Goal: Task Accomplishment & Management: Complete application form

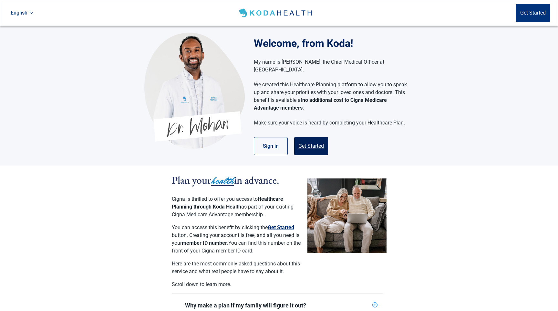
click at [294, 137] on button "Get Started" at bounding box center [311, 146] width 34 height 18
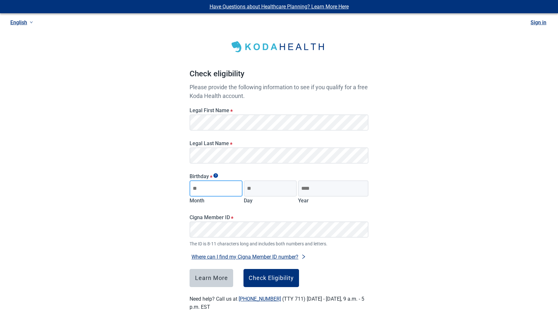
click at [216, 190] on input "Month" at bounding box center [216, 188] width 53 height 16
type input "**"
click at [267, 195] on input "Day" at bounding box center [270, 188] width 53 height 16
type input "**"
click at [323, 178] on legend "Birthday *" at bounding box center [279, 176] width 179 height 6
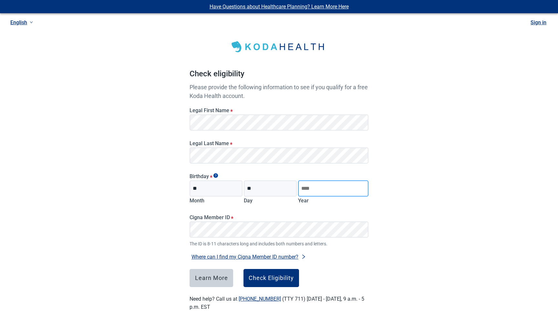
click at [315, 186] on input "Year" at bounding box center [333, 188] width 70 height 16
type input "****"
click at [160, 219] on div "Have Questions about Healthcare Planning? Learn More Here English Sign in Check…" at bounding box center [279, 163] width 558 height 326
click at [266, 278] on div "Check Eligibility" at bounding box center [271, 278] width 45 height 6
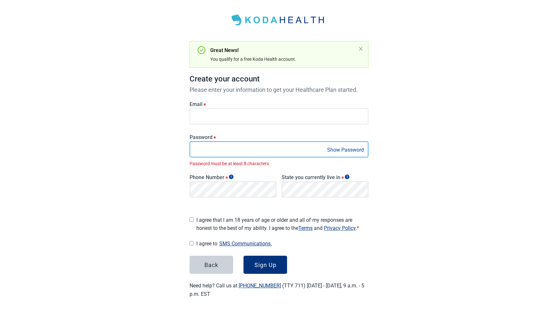
scroll to position [20, 0]
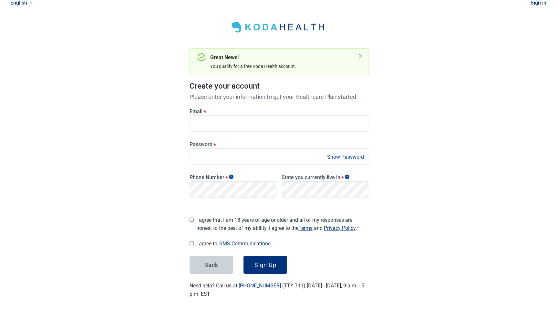
click at [282, 200] on form "Email * Password * Show Password Phone Number * State you currently live in * L…" at bounding box center [279, 187] width 179 height 173
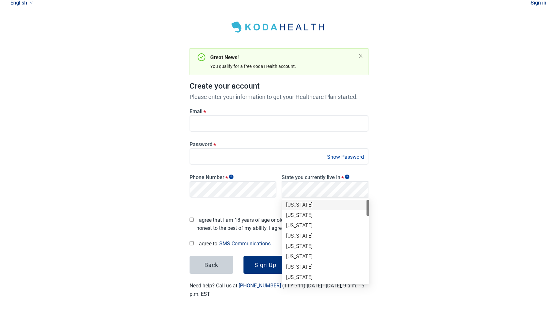
click at [292, 208] on div "Alabama" at bounding box center [325, 205] width 87 height 10
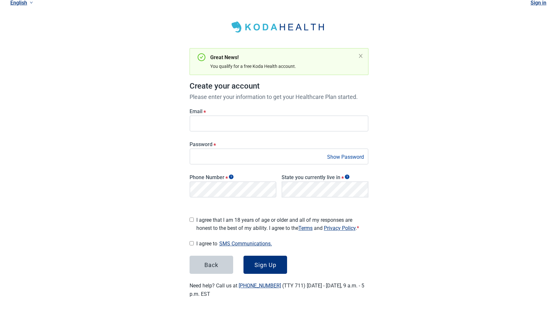
click at [207, 216] on span "I agree that I am 18 years of age or older and all of my responses are honest t…" at bounding box center [282, 224] width 172 height 16
click at [201, 239] on span "I agree to SMS Communications." at bounding box center [282, 243] width 172 height 9
click at [253, 255] on button "Sign Up" at bounding box center [266, 264] width 44 height 18
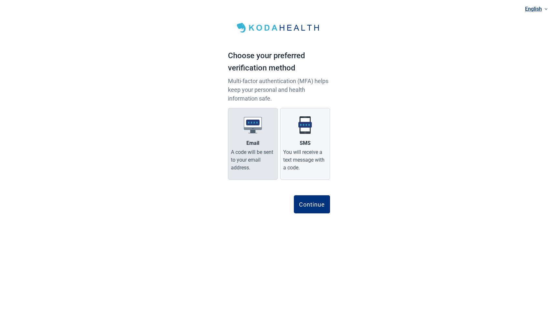
click at [242, 145] on label "Email A code will be sent to your email address." at bounding box center [253, 144] width 50 height 72
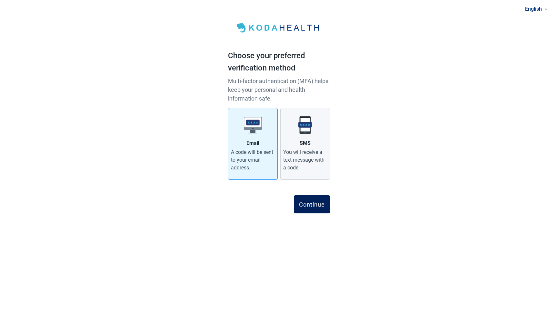
click at [308, 206] on div "Continue" at bounding box center [312, 204] width 26 height 6
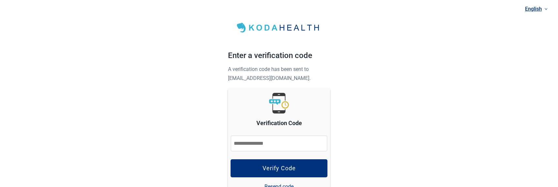
click at [157, 149] on div "**********" at bounding box center [279, 144] width 558 height 289
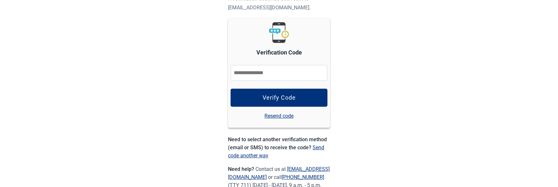
scroll to position [95, 0]
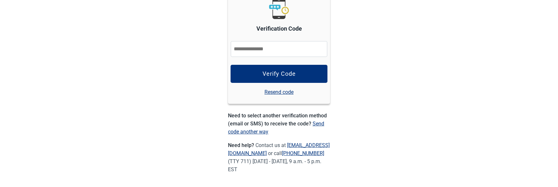
click at [255, 132] on link "Send code another way" at bounding box center [276, 128] width 96 height 14
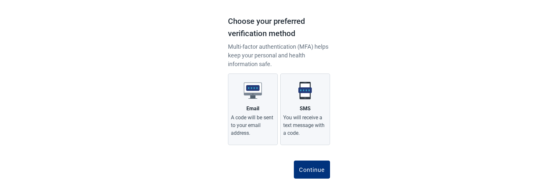
scroll to position [31, 0]
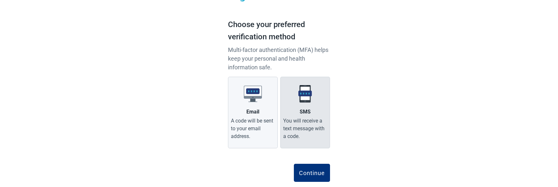
click at [316, 123] on div "You will receive a text message with a code." at bounding box center [305, 128] width 44 height 23
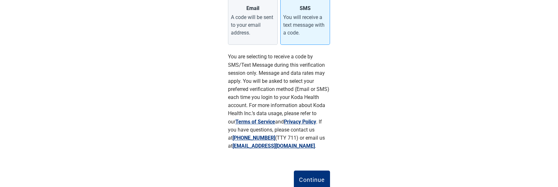
scroll to position [156, 0]
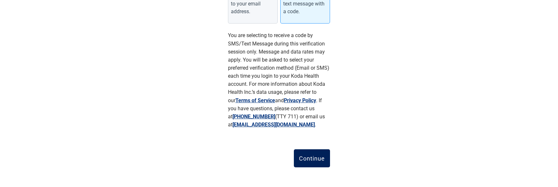
click at [314, 158] on div "Continue" at bounding box center [312, 158] width 26 height 6
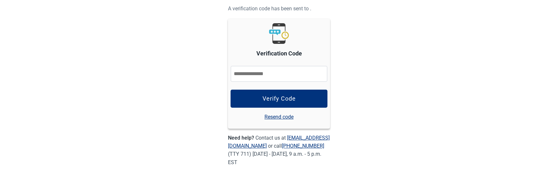
scroll to position [60, 0]
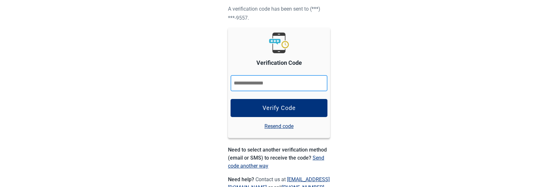
click at [243, 83] on input "Verification Code" at bounding box center [279, 83] width 97 height 16
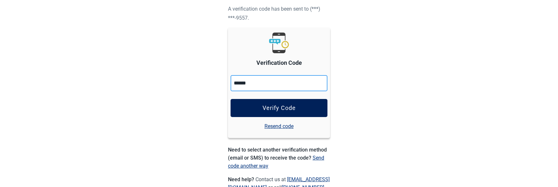
type input "******"
click at [254, 105] on button "Verify Code" at bounding box center [279, 108] width 97 height 18
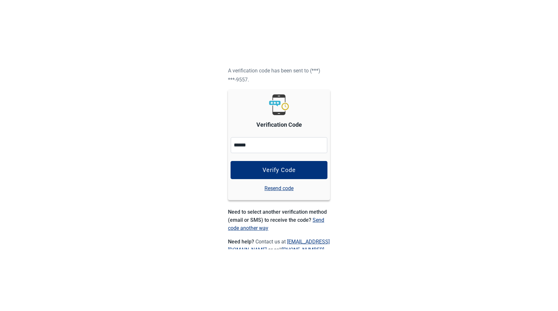
scroll to position [0, 0]
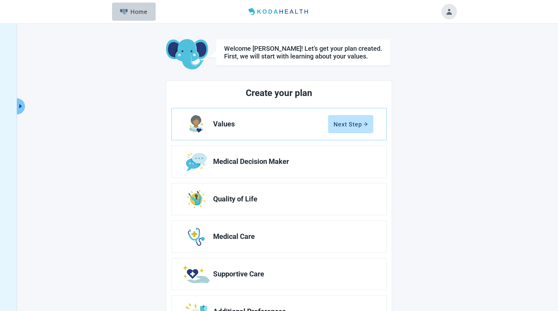
click at [449, 14] on button "Toggle account menu" at bounding box center [450, 12] width 16 height 16
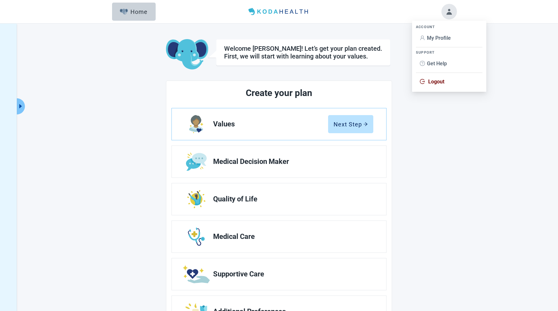
click at [435, 84] on span "Logout" at bounding box center [436, 81] width 16 height 6
